Goal: Task Accomplishment & Management: Use online tool/utility

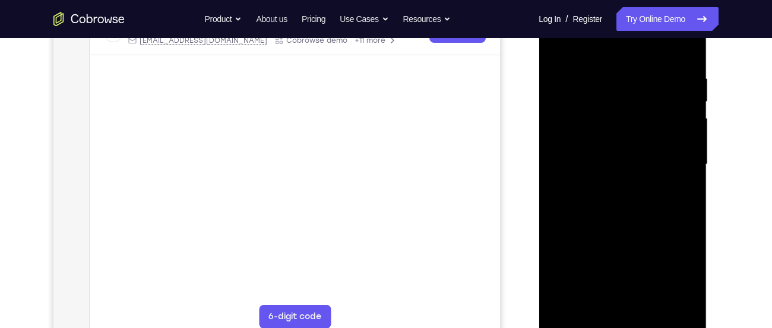
scroll to position [208, 0]
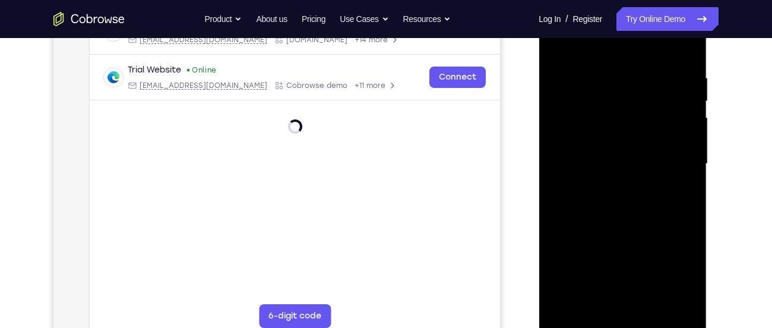
click at [620, 324] on div at bounding box center [623, 164] width 150 height 333
click at [668, 275] on div at bounding box center [623, 164] width 150 height 333
click at [673, 267] on div at bounding box center [623, 164] width 150 height 333
click at [599, 52] on div at bounding box center [623, 164] width 150 height 333
click at [669, 156] on div at bounding box center [623, 164] width 150 height 333
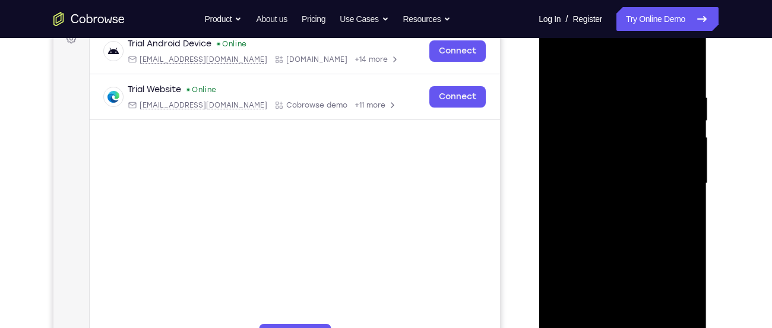
scroll to position [187, 0]
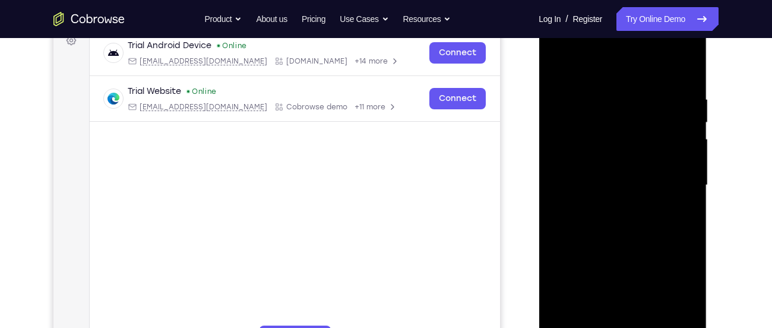
click at [608, 207] on div at bounding box center [623, 185] width 150 height 333
click at [621, 164] on div at bounding box center [623, 185] width 150 height 333
click at [595, 178] on div at bounding box center [623, 185] width 150 height 333
click at [596, 207] on div at bounding box center [623, 185] width 150 height 333
click at [623, 157] on div at bounding box center [623, 185] width 150 height 333
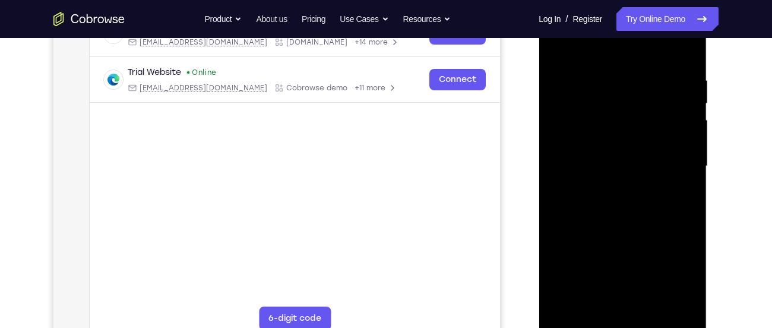
scroll to position [206, 0]
click at [593, 304] on div at bounding box center [623, 165] width 150 height 333
click at [616, 49] on div at bounding box center [623, 165] width 150 height 333
click at [619, 83] on div at bounding box center [623, 165] width 150 height 333
click at [653, 306] on div at bounding box center [623, 165] width 150 height 333
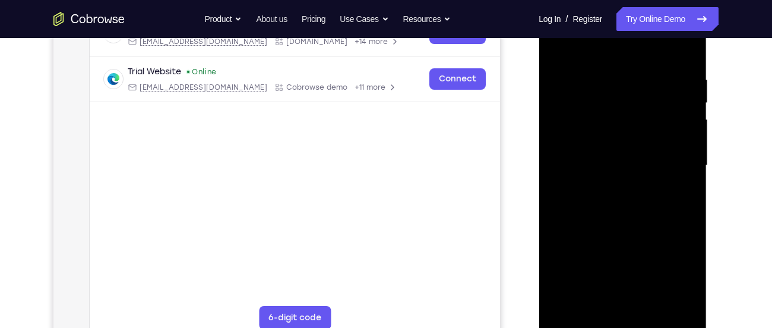
click at [623, 229] on div at bounding box center [623, 165] width 150 height 333
click at [677, 127] on div at bounding box center [623, 165] width 150 height 333
click at [559, 45] on div at bounding box center [623, 165] width 150 height 333
click at [562, 45] on div at bounding box center [623, 165] width 150 height 333
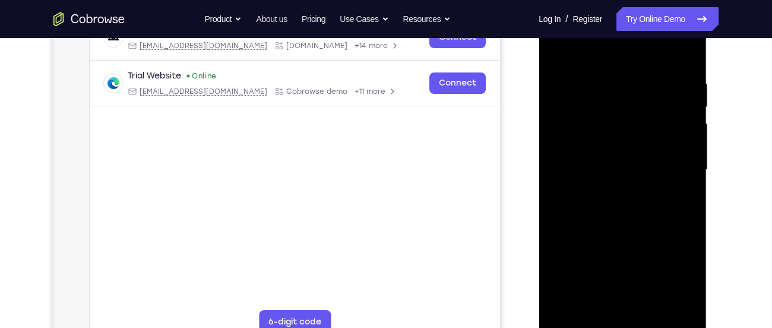
scroll to position [201, 0]
click at [593, 314] on div at bounding box center [623, 170] width 150 height 333
click at [611, 51] on div at bounding box center [623, 170] width 150 height 333
click at [624, 91] on div at bounding box center [623, 170] width 150 height 333
click at [626, 146] on div at bounding box center [623, 170] width 150 height 333
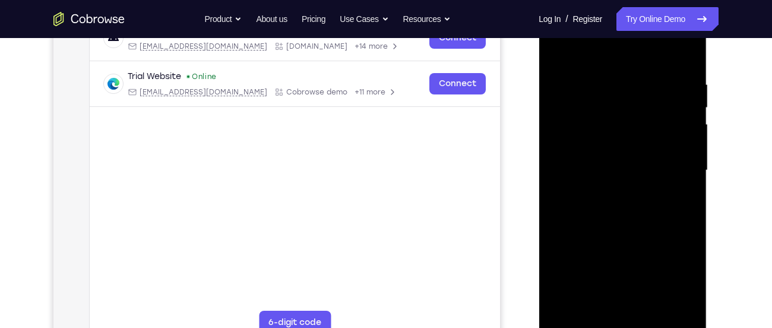
click at [621, 168] on div at bounding box center [623, 170] width 150 height 333
drag, startPoint x: 638, startPoint y: 267, endPoint x: 678, endPoint y: 55, distance: 215.8
click at [678, 55] on div at bounding box center [623, 170] width 150 height 333
drag, startPoint x: 644, startPoint y: 227, endPoint x: 639, endPoint y: 58, distance: 168.8
click at [639, 58] on div at bounding box center [623, 170] width 150 height 333
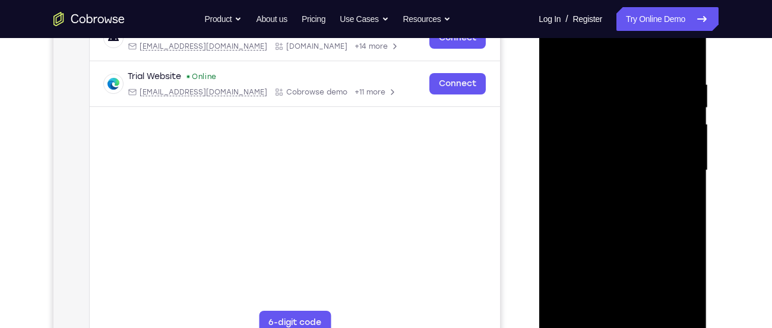
drag, startPoint x: 646, startPoint y: 227, endPoint x: 664, endPoint y: 89, distance: 139.6
click at [664, 89] on div at bounding box center [623, 170] width 150 height 333
drag, startPoint x: 655, startPoint y: 225, endPoint x: 671, endPoint y: 85, distance: 141.1
click at [671, 85] on div at bounding box center [623, 170] width 150 height 333
drag, startPoint x: 659, startPoint y: 230, endPoint x: 676, endPoint y: 138, distance: 93.7
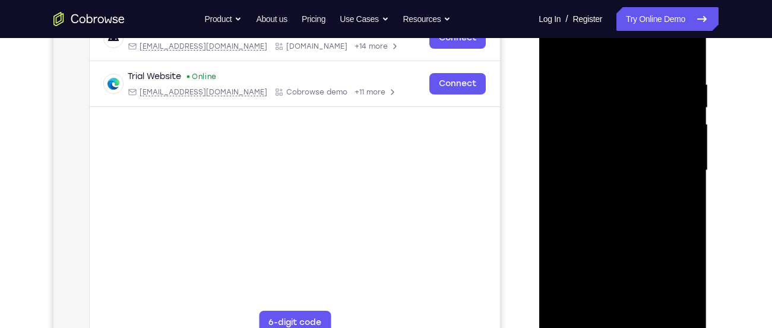
click at [676, 138] on div at bounding box center [623, 170] width 150 height 333
drag, startPoint x: 594, startPoint y: 235, endPoint x: 591, endPoint y: 130, distance: 105.2
click at [591, 130] on div at bounding box center [623, 170] width 150 height 333
drag, startPoint x: 637, startPoint y: 252, endPoint x: 642, endPoint y: 155, distance: 97.5
click at [642, 155] on div at bounding box center [623, 170] width 150 height 333
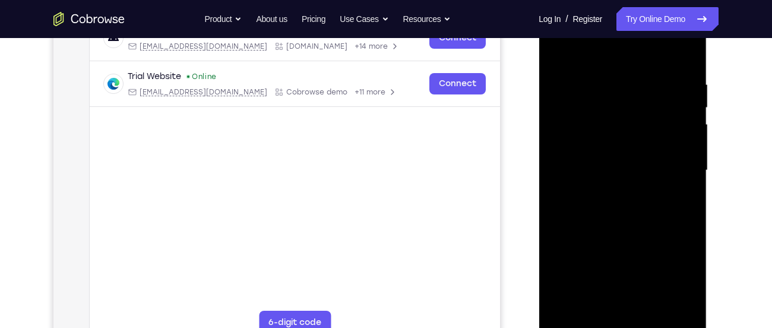
drag, startPoint x: 636, startPoint y: 263, endPoint x: 663, endPoint y: 164, distance: 102.3
click at [663, 164] on div at bounding box center [623, 170] width 150 height 333
drag, startPoint x: 653, startPoint y: 238, endPoint x: 653, endPoint y: 171, distance: 67.7
click at [653, 171] on div at bounding box center [623, 170] width 150 height 333
drag, startPoint x: 644, startPoint y: 238, endPoint x: 651, endPoint y: 282, distance: 44.4
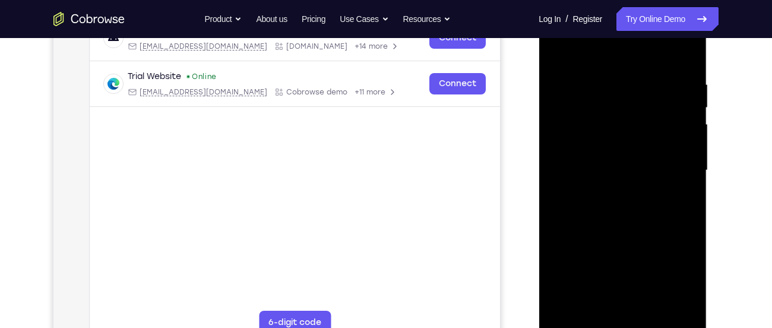
click at [651, 282] on div at bounding box center [623, 170] width 150 height 333
click at [637, 13] on link "Try Online Demo" at bounding box center [668, 19] width 102 height 24
